Goal: Task Accomplishment & Management: Use online tool/utility

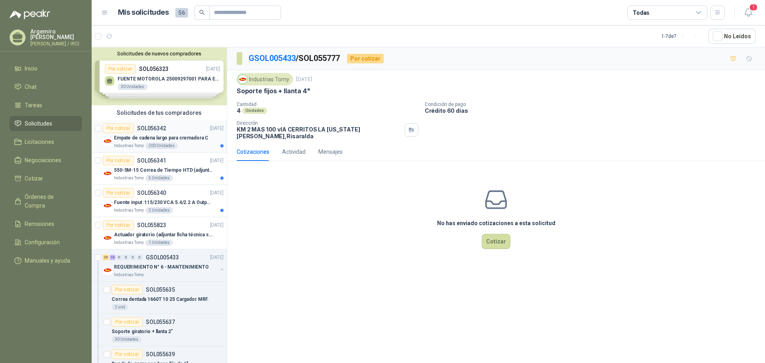
click at [162, 130] on p "SOL056342" at bounding box center [151, 128] width 29 height 6
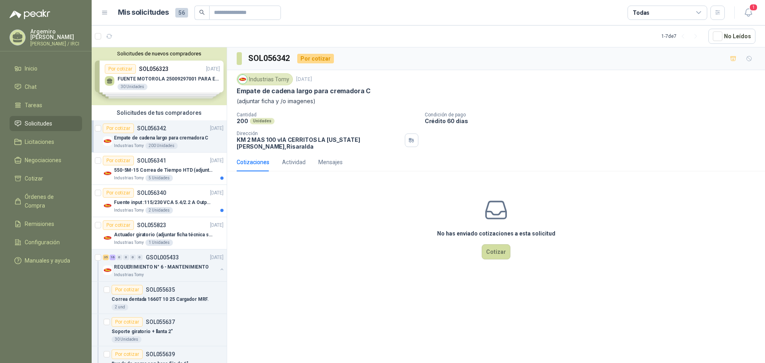
click at [181, 134] on p "Empate de cadena largo para cremadora C" at bounding box center [161, 138] width 94 height 8
click at [168, 173] on p "550-5M-15 Correa de Tiempo HTD (adjuntar ficha y /o imagenes)" at bounding box center [163, 171] width 99 height 8
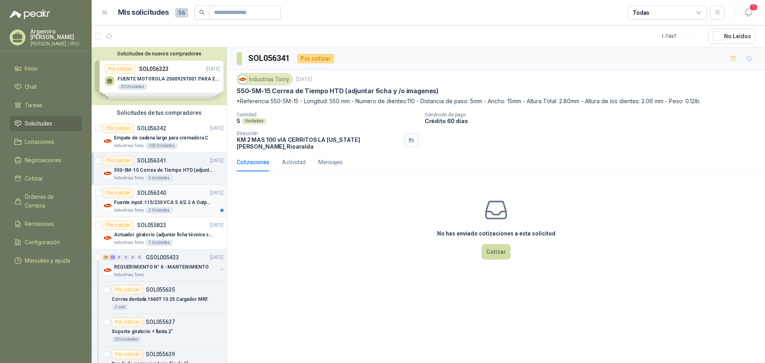
click at [170, 199] on p "Fuente input :115/230 VCA 5.4/2.2 A Output: 24 VDC 10 A 47-63 Hz" at bounding box center [163, 203] width 99 height 8
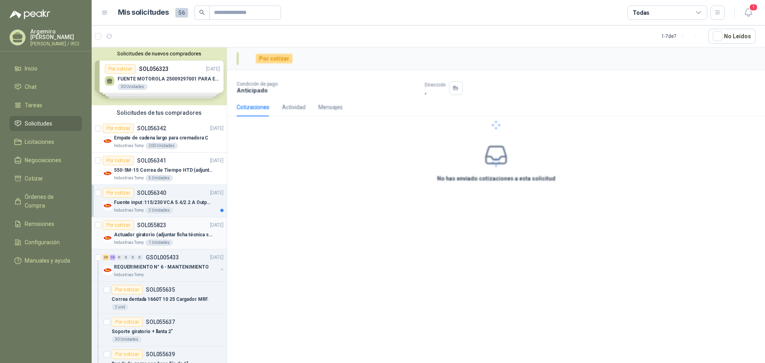
click at [166, 225] on div "Por cotizar SOL055823 [DATE]" at bounding box center [163, 225] width 121 height 10
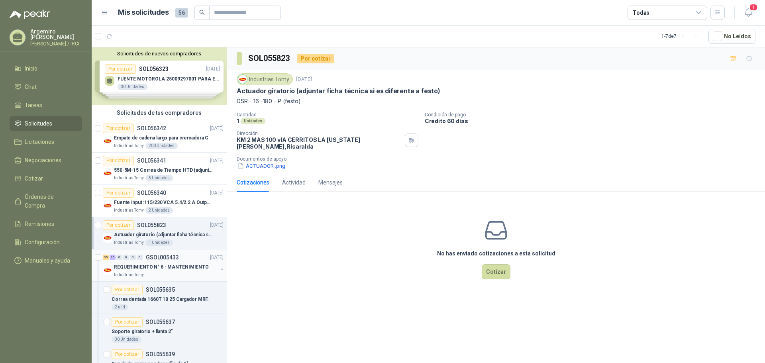
click at [160, 271] on div "REQUERIMIENTO N° 6 - MANTENIMIENTO" at bounding box center [165, 267] width 103 height 10
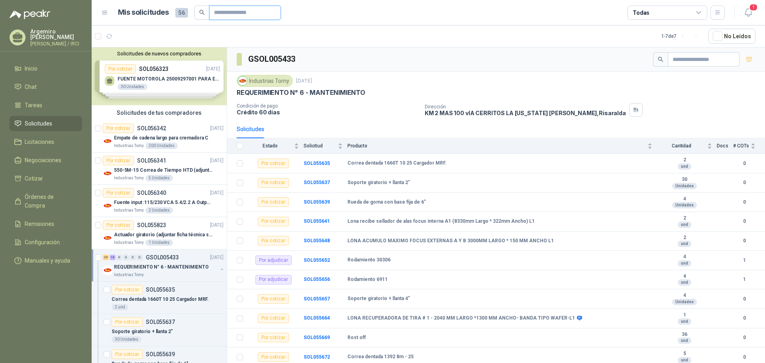
click at [229, 16] on input "text" at bounding box center [242, 13] width 56 height 14
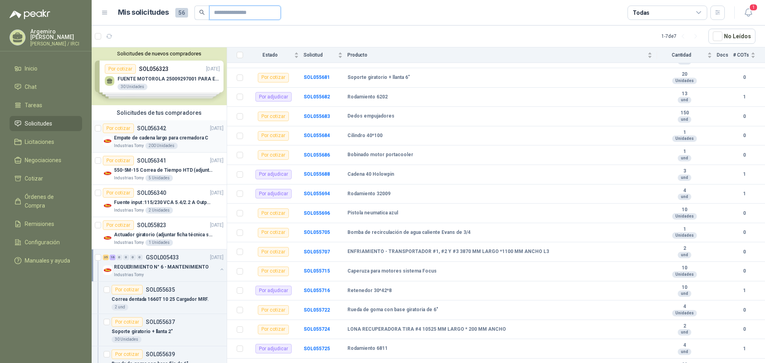
scroll to position [40, 0]
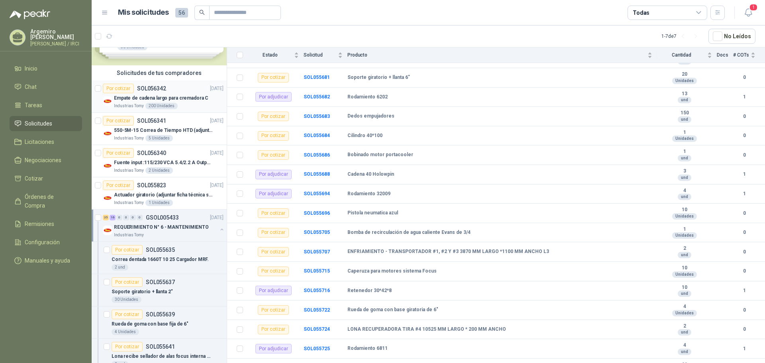
click at [154, 95] on p "Empate de cadena largo para cremadora C" at bounding box center [161, 98] width 94 height 8
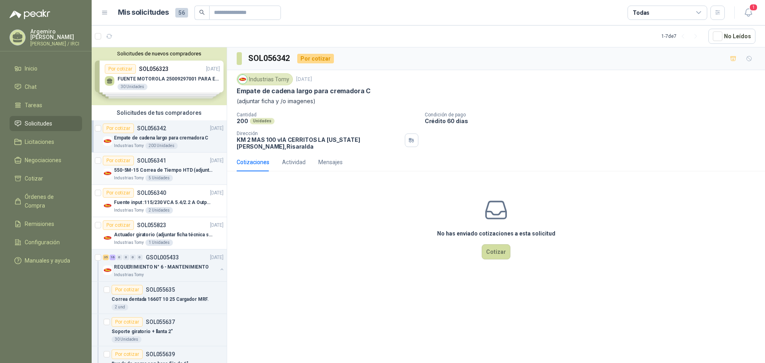
click at [145, 171] on p "550-5M-15 Correa de Tiempo HTD (adjuntar ficha y /o imagenes)" at bounding box center [163, 171] width 99 height 8
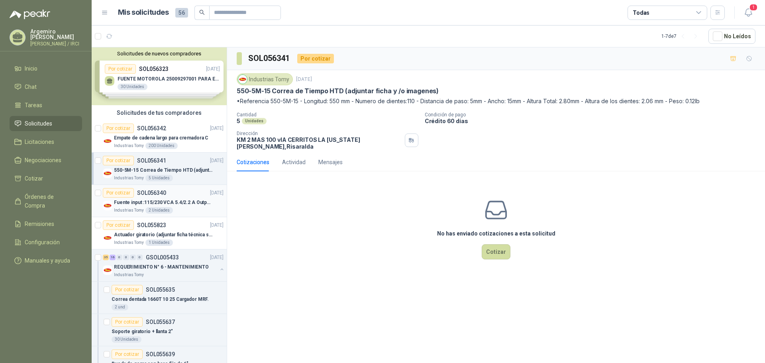
click at [145, 193] on p "SOL056340" at bounding box center [151, 193] width 29 height 6
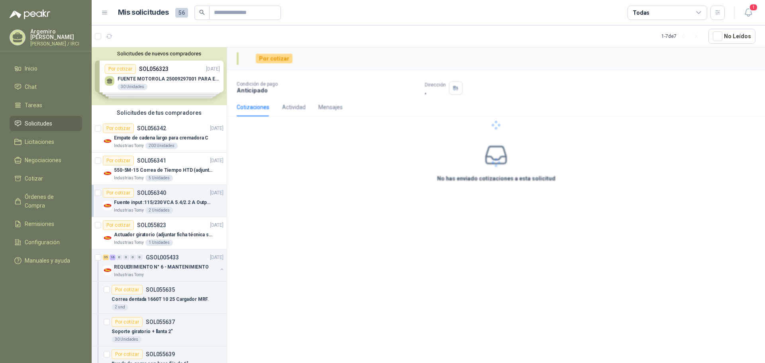
scroll to position [120, 0]
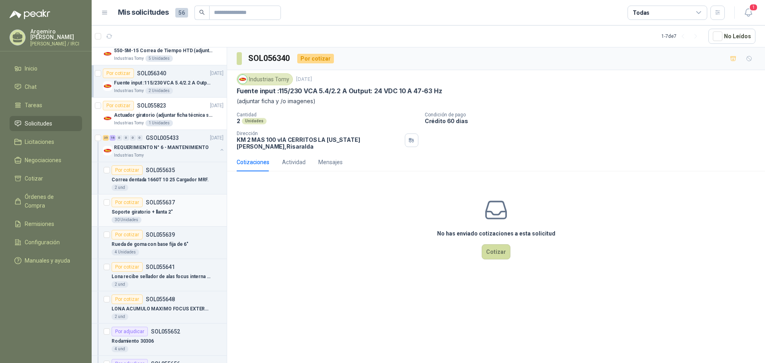
click at [147, 208] on p "Soporte giratorio + llanta 2"" at bounding box center [142, 212] width 61 height 8
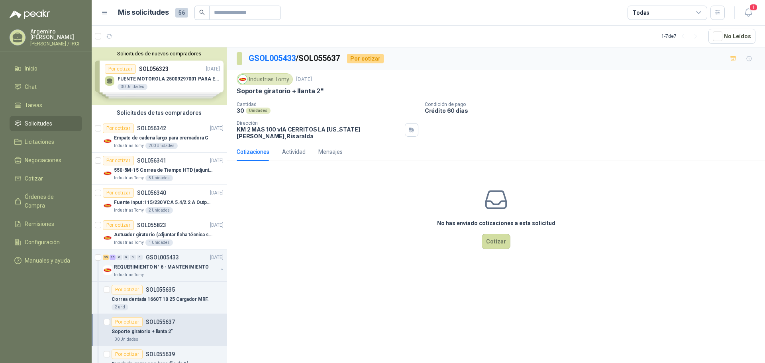
click at [137, 119] on div "Solicitudes de tus compradores" at bounding box center [159, 112] width 135 height 15
click at [137, 125] on p "SOL056342" at bounding box center [151, 128] width 29 height 6
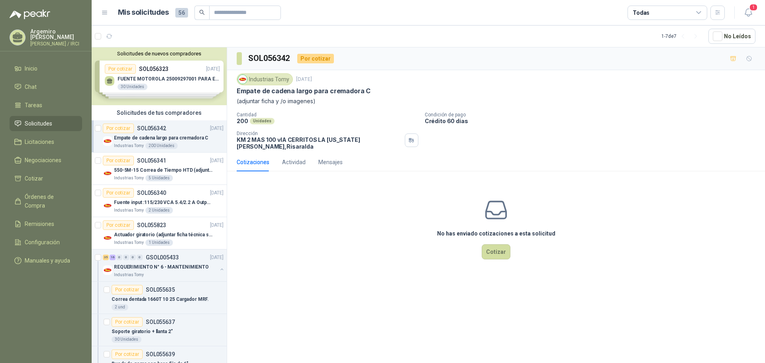
click at [149, 131] on p "SOL056342" at bounding box center [151, 128] width 29 height 6
click at [170, 265] on p "REQUERIMIENTO N° 6 - MANTENIMIENTO" at bounding box center [161, 267] width 95 height 8
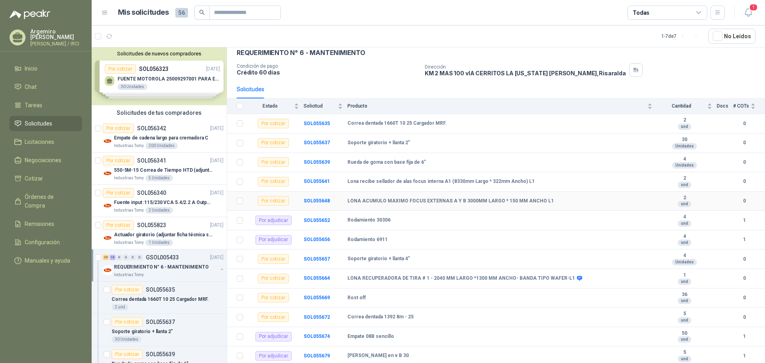
scroll to position [159, 0]
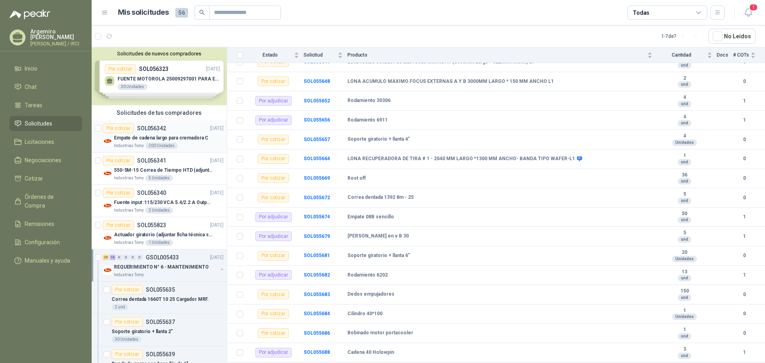
click at [157, 134] on p "Empate de cadena largo para cremadora C" at bounding box center [161, 138] width 94 height 8
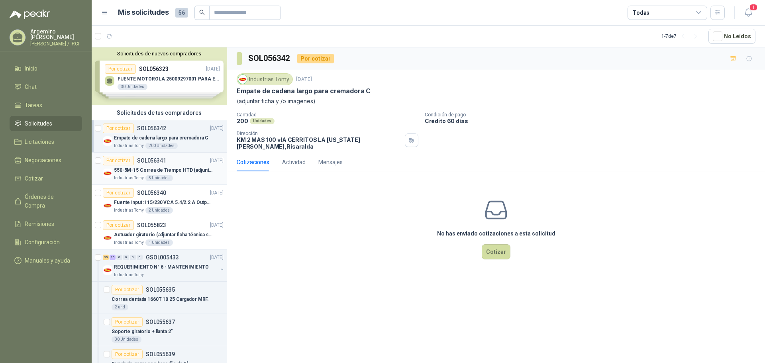
click at [159, 165] on div "550-5M-15 Correa de Tiempo HTD (adjuntar ficha y /o imagenes)" at bounding box center [169, 170] width 110 height 10
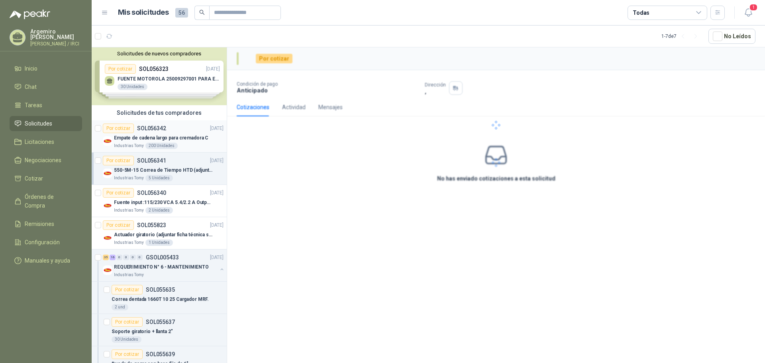
click at [164, 127] on p "SOL056342" at bounding box center [151, 128] width 29 height 6
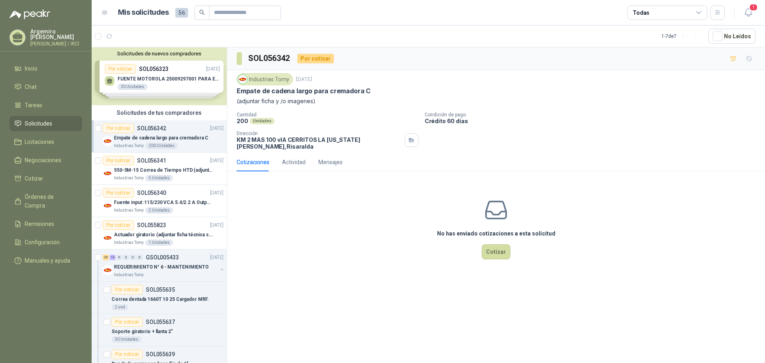
click at [53, 128] on li "Solicitudes" at bounding box center [45, 123] width 63 height 9
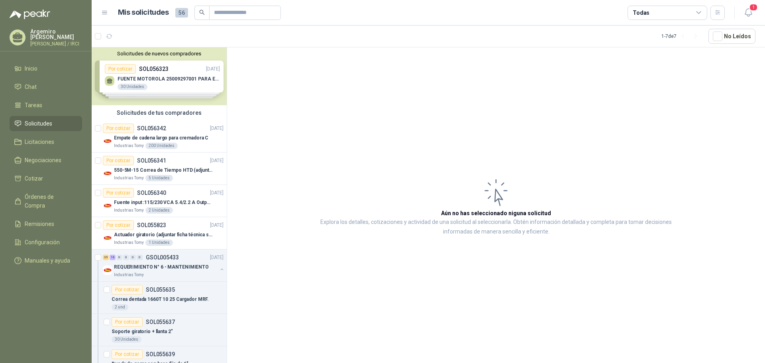
click at [53, 128] on li "Solicitudes" at bounding box center [45, 123] width 63 height 9
click at [41, 128] on span "Solicitudes" at bounding box center [38, 123] width 27 height 9
click at [47, 126] on span "Solicitudes" at bounding box center [38, 123] width 27 height 9
click at [174, 130] on div "Por cotizar SOL056342 [DATE]" at bounding box center [163, 128] width 121 height 10
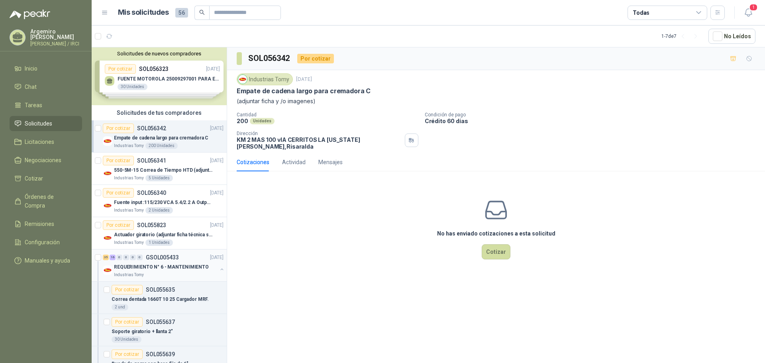
click at [163, 268] on p "REQUERIMIENTO N° 6 - MANTENIMIENTO" at bounding box center [161, 267] width 95 height 8
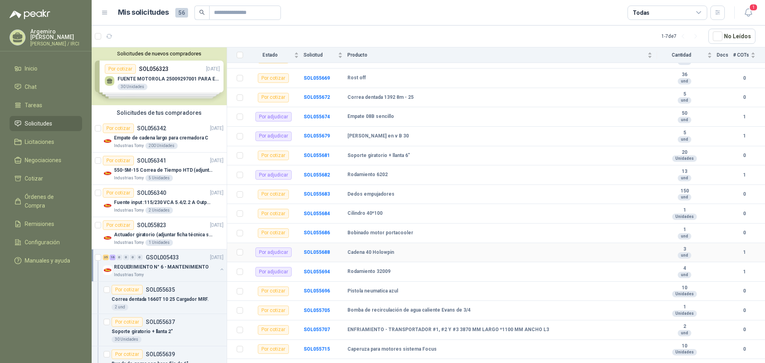
scroll to position [438, 0]
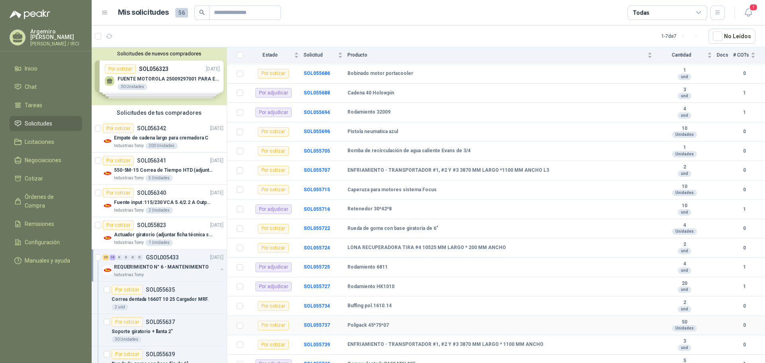
click at [379, 325] on b "Polipack 45*75*07" at bounding box center [367, 325] width 41 height 6
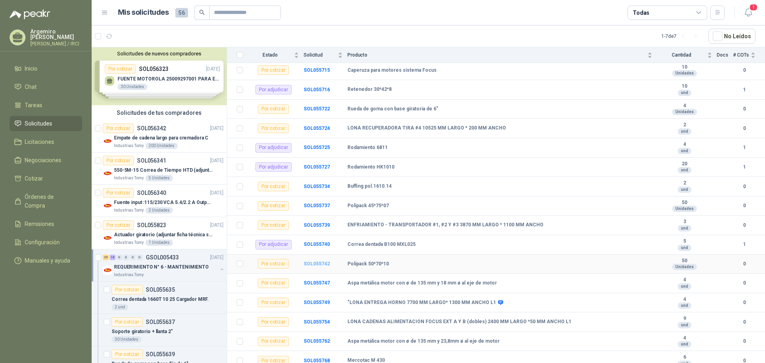
click at [323, 263] on b "SOL055742" at bounding box center [317, 264] width 26 height 6
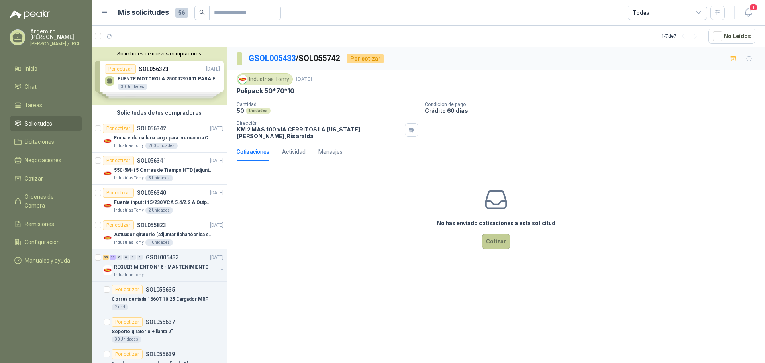
click at [493, 234] on button "Cotizar" at bounding box center [496, 241] width 29 height 15
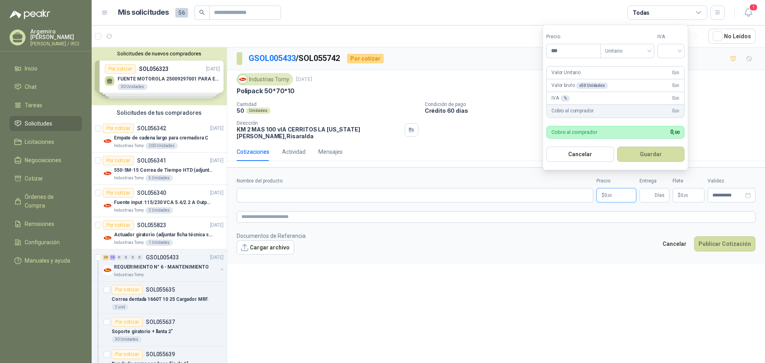
drag, startPoint x: 615, startPoint y: 191, endPoint x: 583, endPoint y: 182, distance: 33.3
click at [583, 182] on div "**********" at bounding box center [496, 189] width 519 height 25
type input "********"
click at [673, 52] on input "search" at bounding box center [671, 50] width 18 height 12
click at [673, 67] on div "19%" at bounding box center [672, 67] width 15 height 9
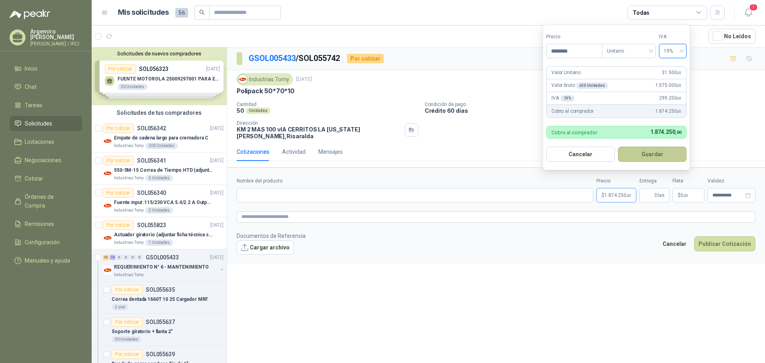
click at [643, 149] on button "Guardar" at bounding box center [652, 154] width 69 height 15
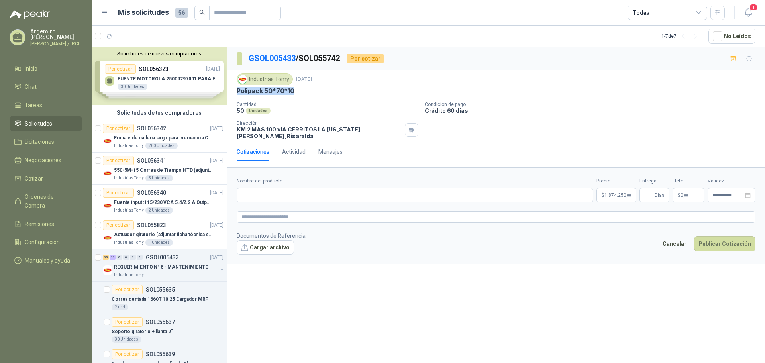
drag, startPoint x: 294, startPoint y: 90, endPoint x: 237, endPoint y: 90, distance: 56.6
click at [237, 90] on p "Polipack 50*70*10" at bounding box center [266, 91] width 58 height 8
copy p "Polipack 50*70*10"
click at [247, 190] on input "Nombre del producto" at bounding box center [415, 195] width 357 height 14
paste input "**********"
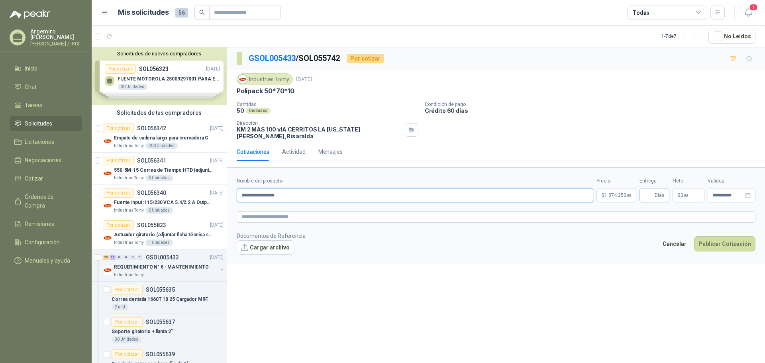
type input "**********"
click at [645, 190] on input "Entrega" at bounding box center [648, 195] width 9 height 14
type input "*"
click at [611, 193] on span "1.874.250 ,00" at bounding box center [617, 195] width 27 height 5
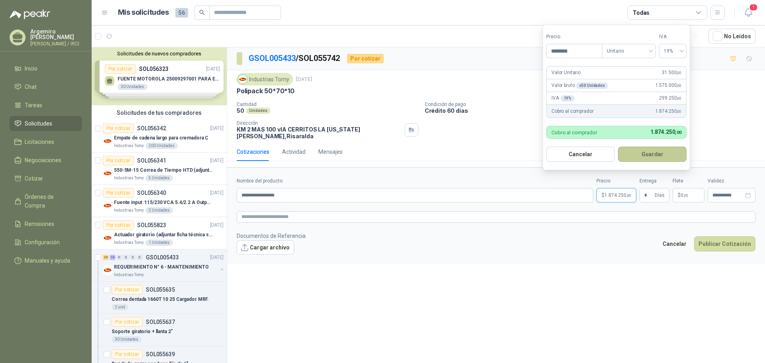
click at [641, 155] on button "Guardar" at bounding box center [652, 154] width 69 height 15
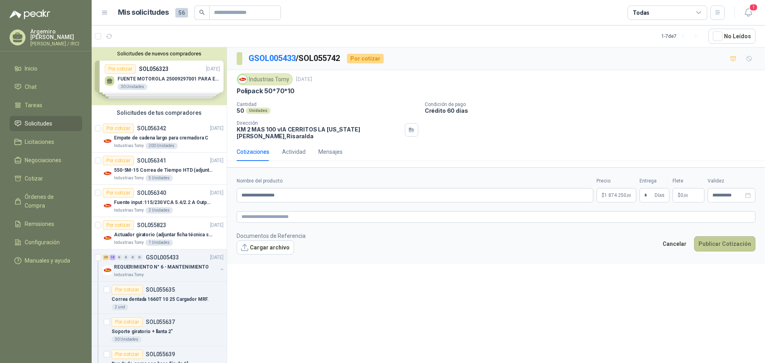
click at [732, 236] on button "Publicar Cotización" at bounding box center [724, 243] width 61 height 15
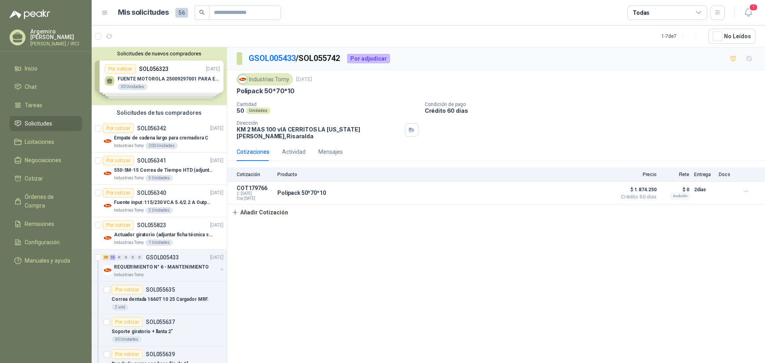
click at [51, 127] on span "Solicitudes" at bounding box center [38, 123] width 27 height 9
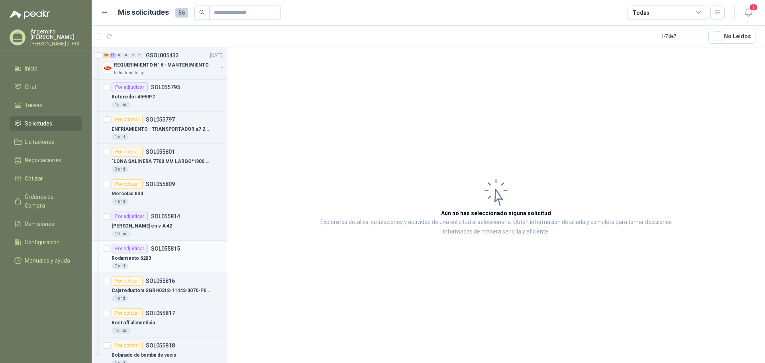
scroll to position [1438, 0]
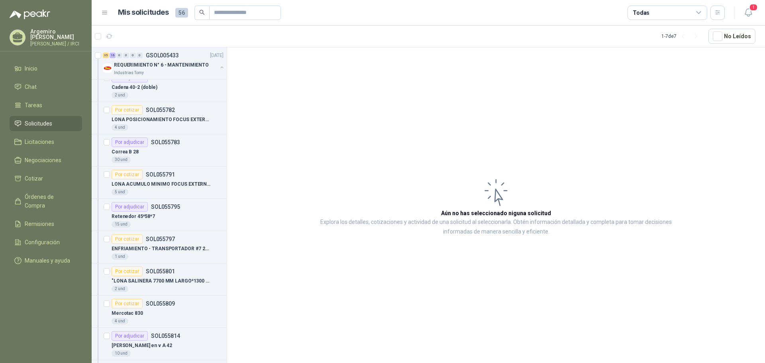
click at [39, 125] on span "Solicitudes" at bounding box center [38, 123] width 27 height 9
click at [44, 146] on span "Licitaciones" at bounding box center [39, 141] width 29 height 9
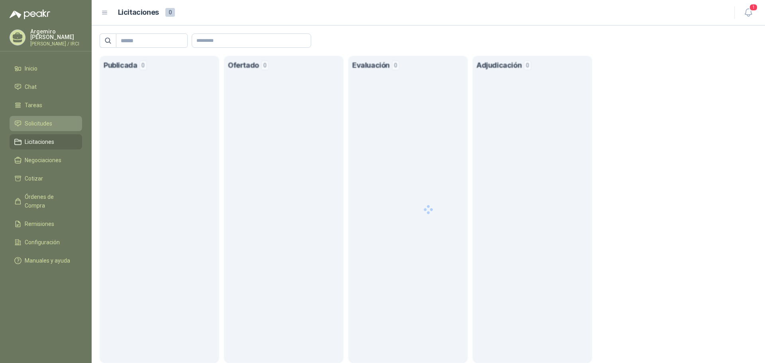
click at [53, 123] on link "Solicitudes" at bounding box center [46, 123] width 73 height 15
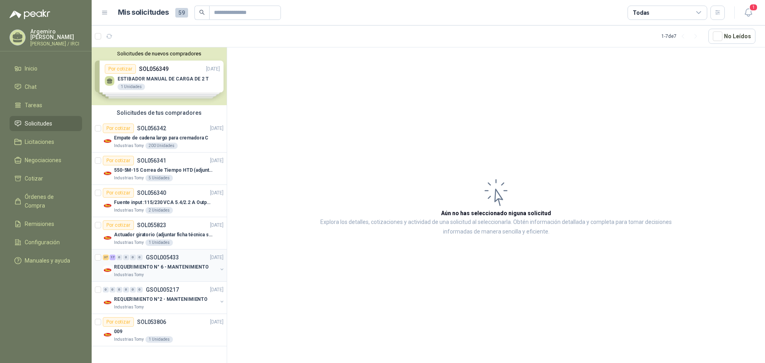
click at [188, 260] on div "37 17 0 0 0 0 GSOL005433 [DATE]" at bounding box center [164, 258] width 122 height 10
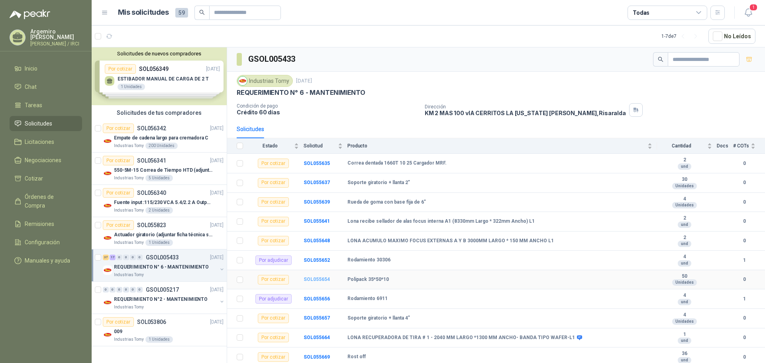
click at [314, 281] on b "SOL055654" at bounding box center [317, 279] width 26 height 6
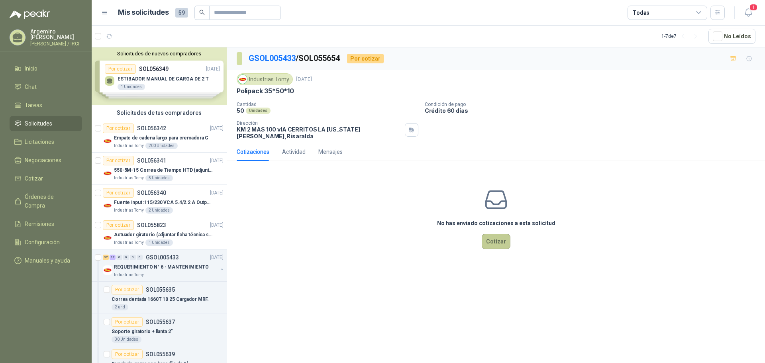
click at [494, 234] on button "Cotizar" at bounding box center [496, 241] width 29 height 15
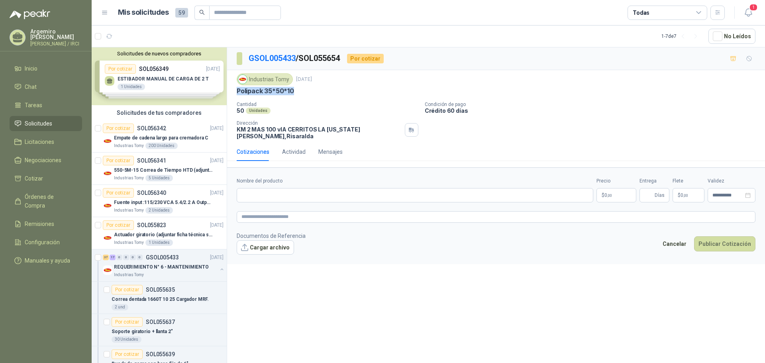
drag, startPoint x: 296, startPoint y: 91, endPoint x: 237, endPoint y: 91, distance: 59.0
click at [237, 91] on div "Polipack 35*50*10" at bounding box center [496, 91] width 519 height 8
copy p "Polipack 35*50*10"
click at [266, 193] on input "Nombre del producto" at bounding box center [415, 195] width 357 height 14
paste input "**********"
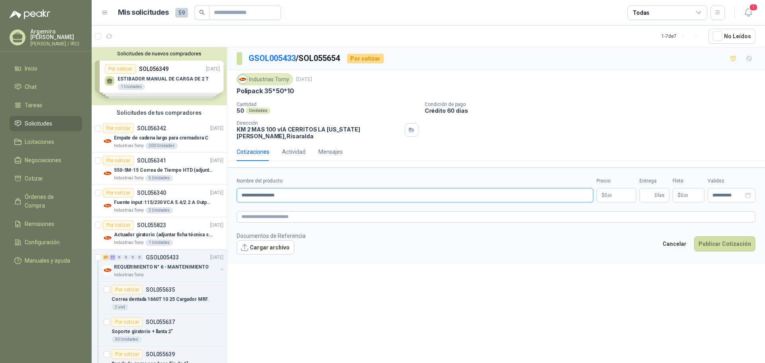
type input "**********"
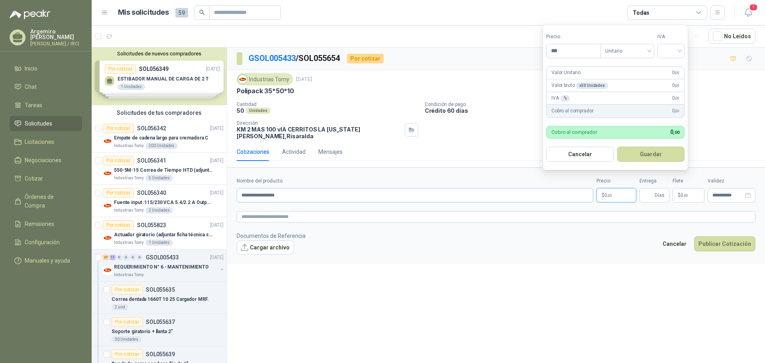
drag, startPoint x: 618, startPoint y: 186, endPoint x: 584, endPoint y: 183, distance: 34.1
click at [584, 183] on div "**********" at bounding box center [496, 189] width 519 height 25
type input "********"
click at [680, 49] on input "search" at bounding box center [671, 50] width 18 height 12
click at [672, 65] on div "19%" at bounding box center [672, 67] width 15 height 9
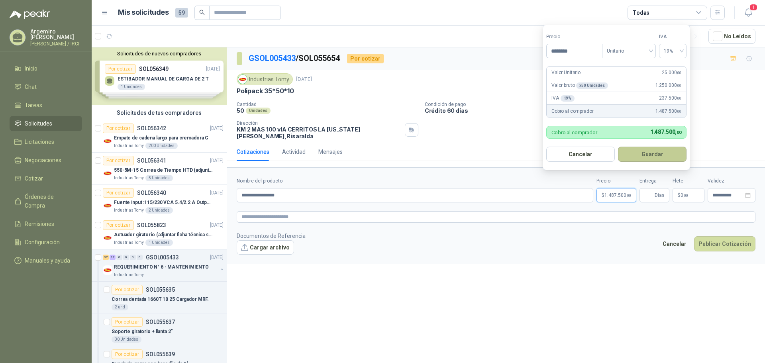
click at [648, 154] on button "Guardar" at bounding box center [652, 154] width 69 height 15
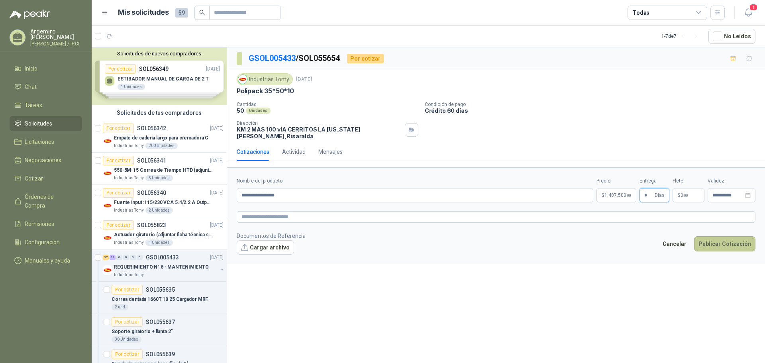
type input "*"
click at [724, 237] on button "Publicar Cotización" at bounding box center [724, 243] width 61 height 15
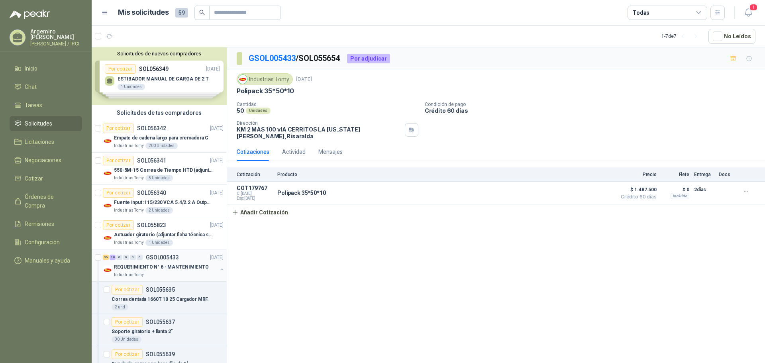
click at [150, 264] on p "REQUERIMIENTO N° 6 - MANTENIMIENTO" at bounding box center [161, 267] width 95 height 8
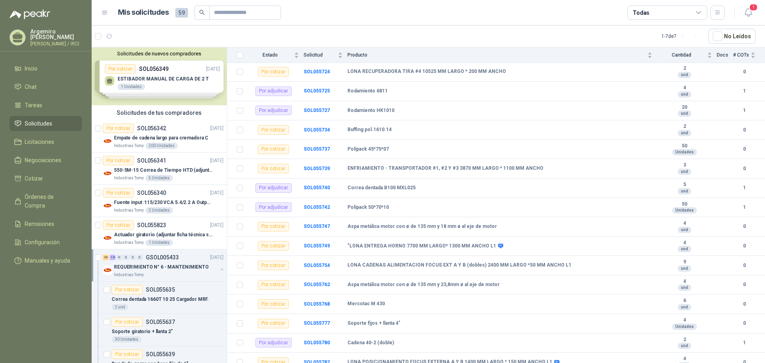
scroll to position [610, 0]
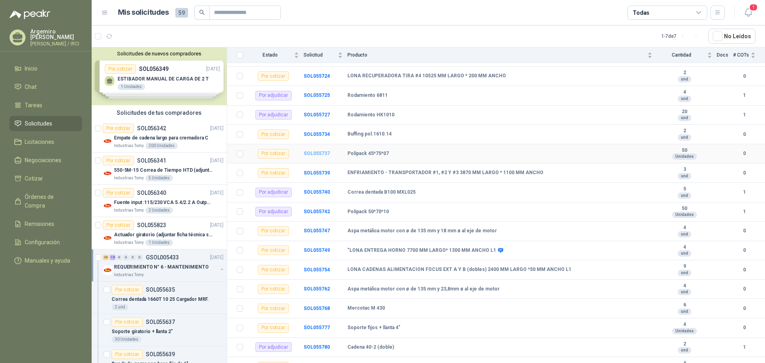
click at [316, 152] on b "SOL055737" at bounding box center [317, 154] width 26 height 6
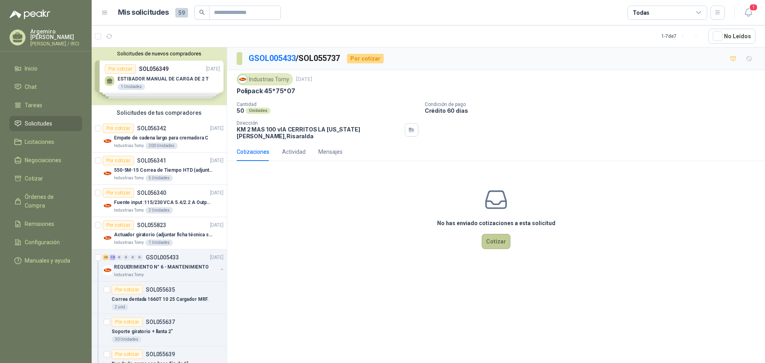
click at [491, 234] on button "Cotizar" at bounding box center [496, 241] width 29 height 15
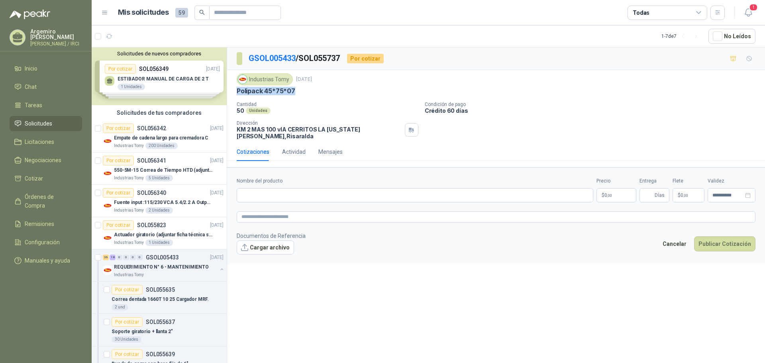
drag, startPoint x: 300, startPoint y: 90, endPoint x: 237, endPoint y: 91, distance: 62.9
click at [237, 91] on div "Polipack 45*75*07" at bounding box center [496, 91] width 519 height 8
copy p "Polipack 45*75*07"
click at [258, 188] on input "Nombre del producto" at bounding box center [415, 195] width 357 height 14
paste input "**********"
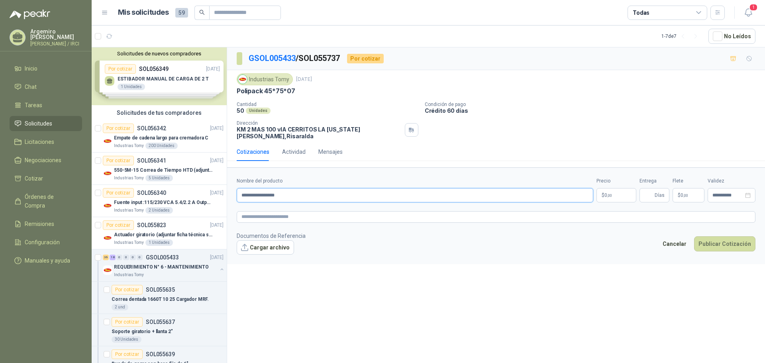
type input "**********"
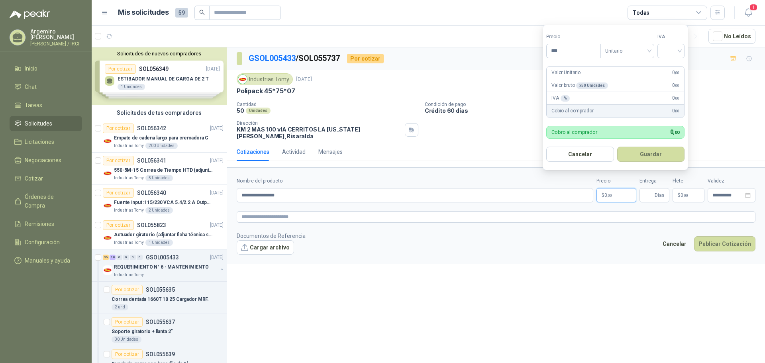
click at [617, 192] on p "$ 0 ,00" at bounding box center [616, 195] width 40 height 14
type input "********"
click at [676, 51] on input "search" at bounding box center [671, 50] width 18 height 12
click at [672, 65] on div "19%" at bounding box center [672, 67] width 15 height 9
click at [654, 153] on button "Guardar" at bounding box center [652, 154] width 69 height 15
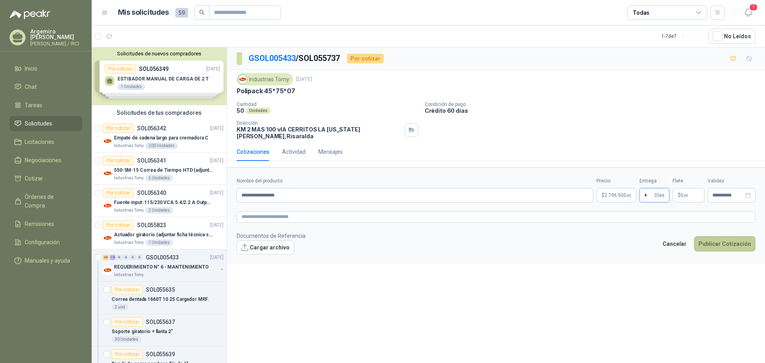
type input "*"
click at [725, 239] on button "Publicar Cotización" at bounding box center [724, 243] width 61 height 15
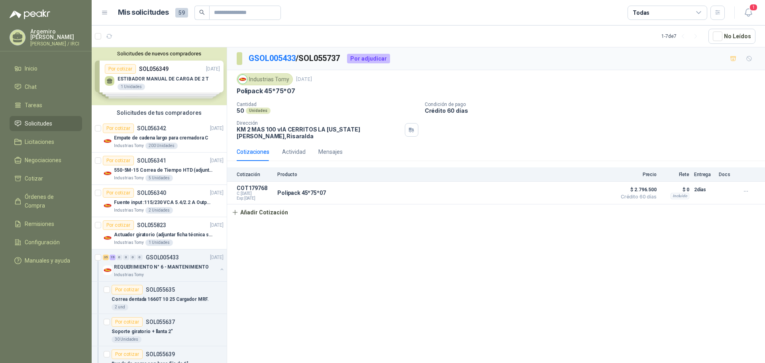
click at [38, 127] on span "Solicitudes" at bounding box center [38, 123] width 27 height 9
